Goal: Find contact information: Find contact information

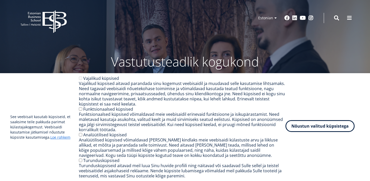
click at [304, 130] on button "Nõustun valitud küpsistega" at bounding box center [319, 126] width 69 height 12
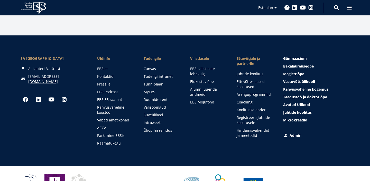
scroll to position [737, 0]
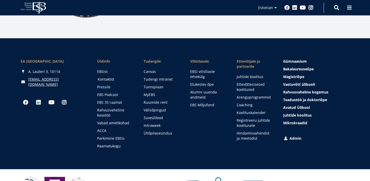
click at [106, 77] on link "Kontaktid" at bounding box center [116, 79] width 36 height 5
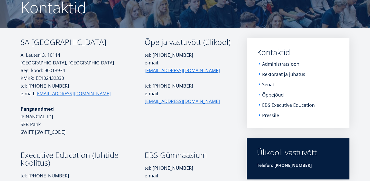
scroll to position [53, 0]
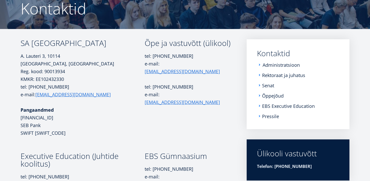
click at [272, 65] on link "Administratsioon" at bounding box center [280, 64] width 37 height 5
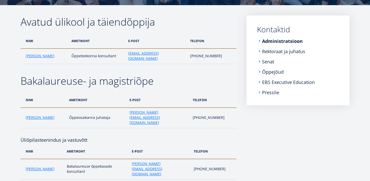
scroll to position [77, 0]
